Goal: Obtain resource: Obtain resource

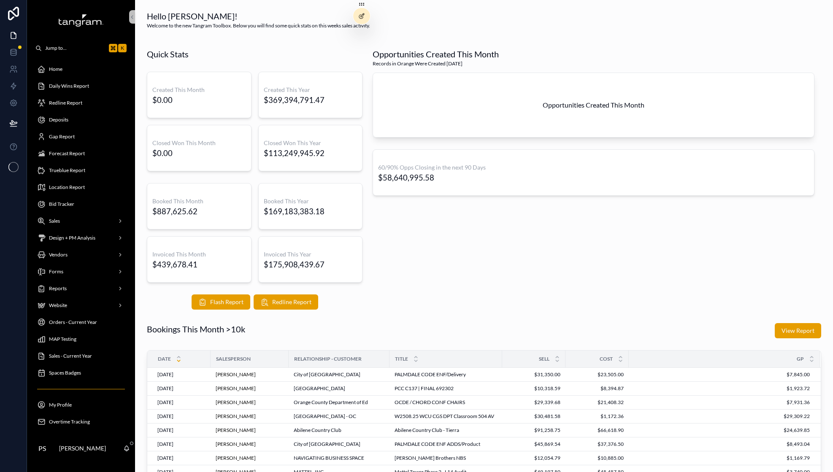
scroll to position [33, 0]
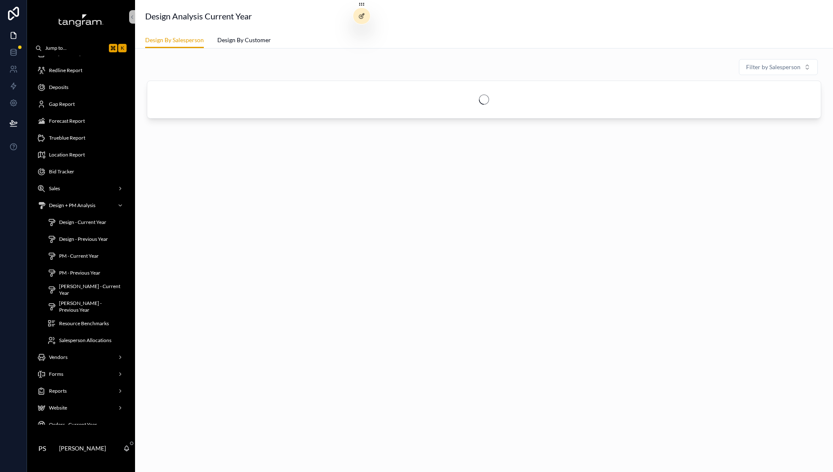
click at [92, 325] on span "Resource Benchmarks" at bounding box center [84, 323] width 50 height 7
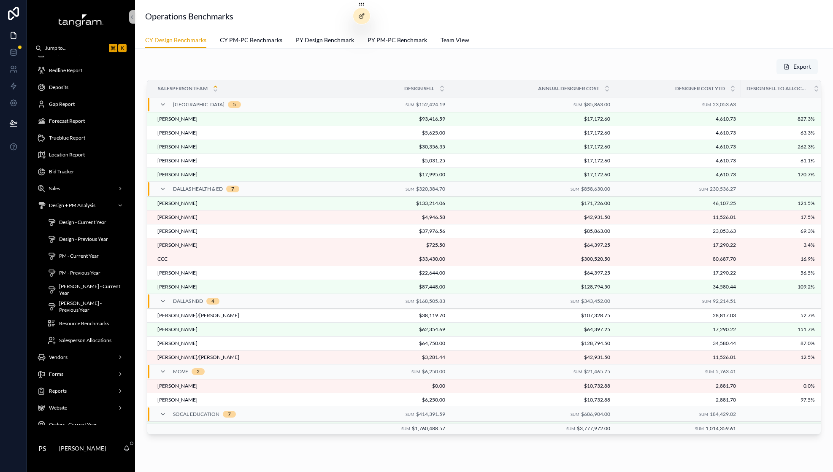
click at [797, 63] on button "Export" at bounding box center [797, 66] width 41 height 15
click at [248, 42] on span "CY PM-PC Benchmarks" at bounding box center [251, 40] width 62 height 8
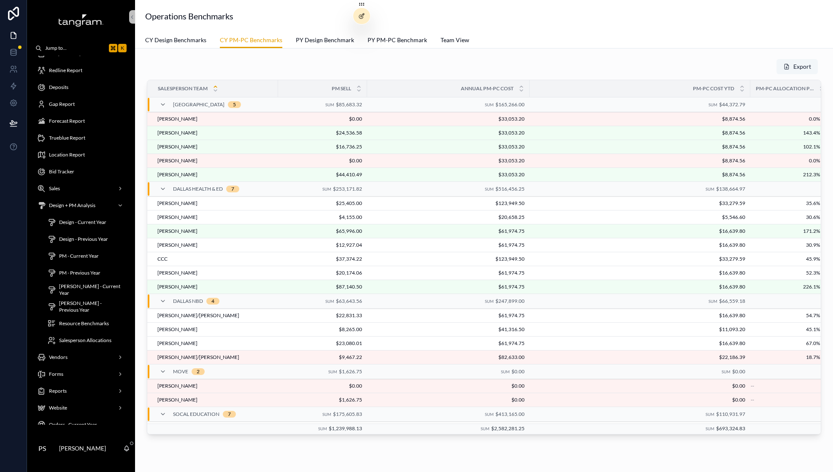
click at [790, 68] on button "Export" at bounding box center [797, 66] width 41 height 15
click at [161, 40] on span "CY Design Benchmarks" at bounding box center [175, 40] width 61 height 8
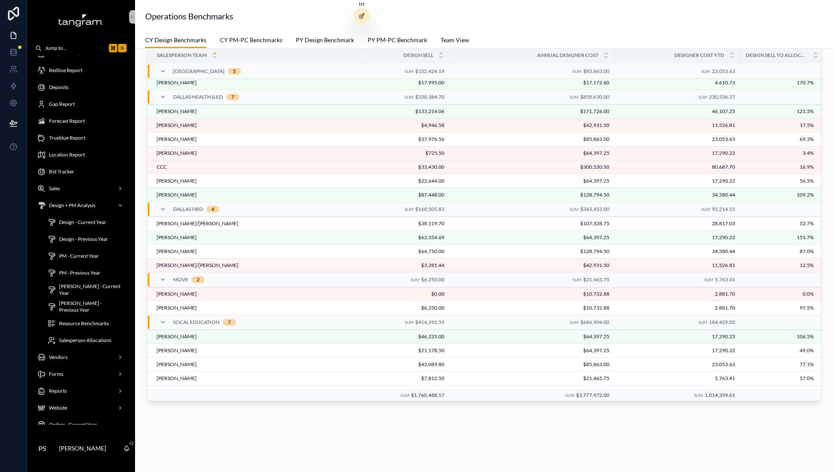
scroll to position [0, 1]
